Goal: Information Seeking & Learning: Learn about a topic

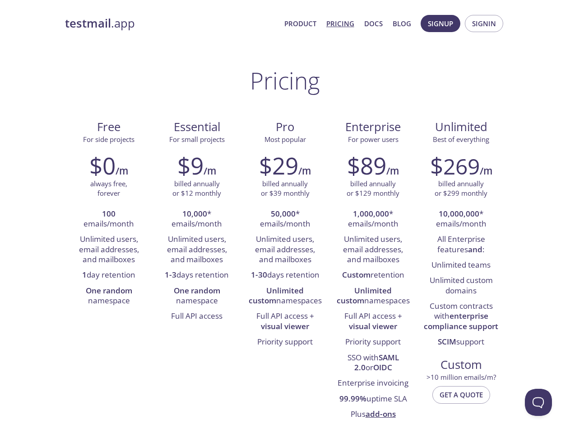
click at [441, 23] on span "Signup" at bounding box center [440, 24] width 25 height 12
click at [484, 23] on span "Signin" at bounding box center [484, 24] width 24 height 12
click at [109, 219] on li "100 emails/month" at bounding box center [109, 219] width 75 height 26
click at [109, 249] on li "Unlimited users, email addresses, and mailboxes" at bounding box center [109, 250] width 75 height 36
click at [109, 275] on li "1 day retention" at bounding box center [109, 274] width 75 height 15
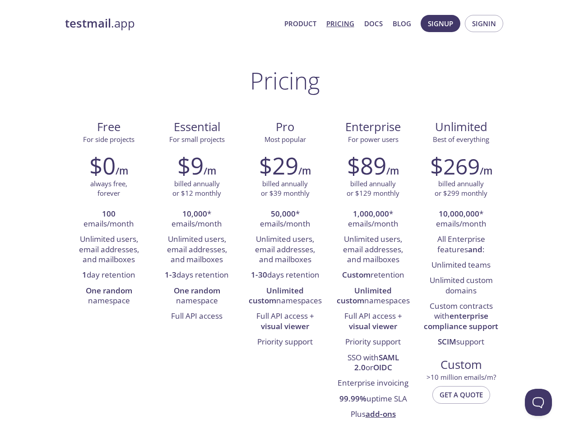
click at [109, 296] on li "One random namespace" at bounding box center [109, 296] width 75 height 26
click at [197, 219] on li "10,000 * emails/month" at bounding box center [197, 219] width 75 height 26
click at [197, 249] on li "Unlimited users, email addresses, and mailboxes" at bounding box center [197, 250] width 75 height 36
click at [197, 275] on li "1-3 days retention" at bounding box center [197, 274] width 75 height 15
click at [197, 296] on li "One random namespace" at bounding box center [197, 296] width 75 height 26
